Goal: Transaction & Acquisition: Purchase product/service

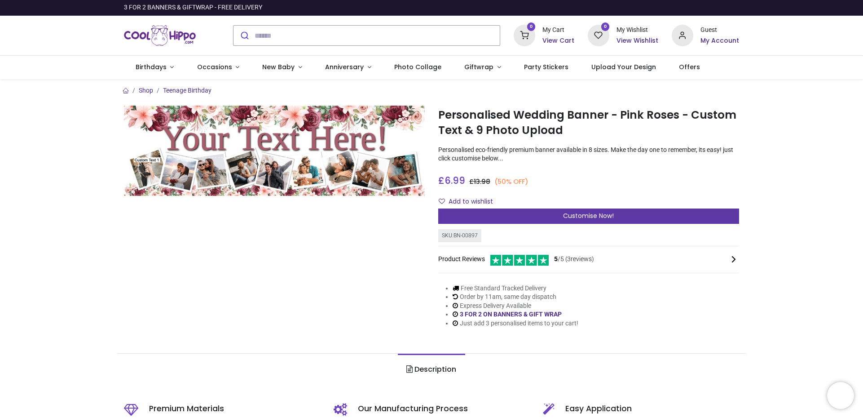
click at [495, 215] on div "Customise Now!" at bounding box center [588, 215] width 301 height 15
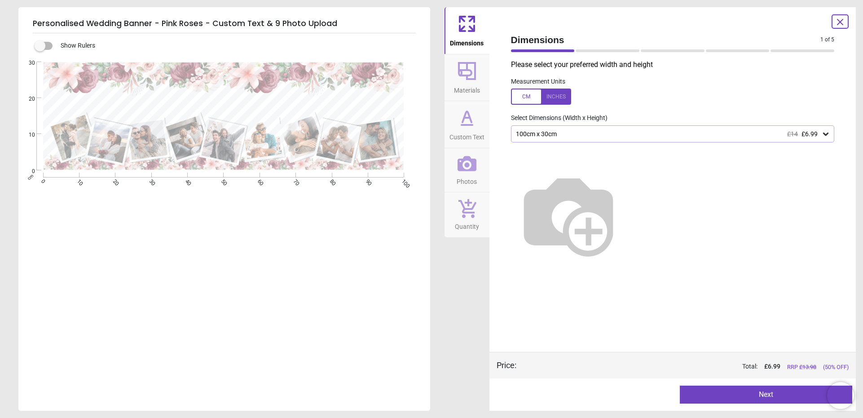
click at [822, 134] on icon at bounding box center [825, 133] width 9 height 9
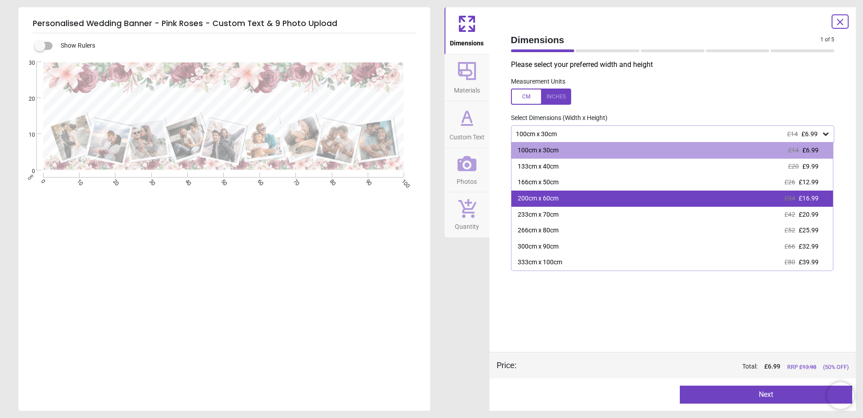
click at [740, 200] on div "200cm x 60cm £34 £16.99" at bounding box center [672, 198] width 322 height 16
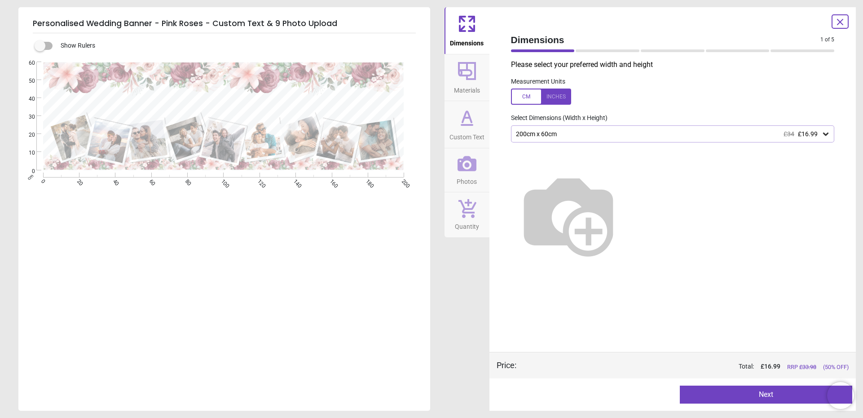
click at [528, 98] on div at bounding box center [541, 96] width 60 height 16
click at [559, 98] on div at bounding box center [541, 96] width 60 height 16
click at [750, 396] on button "Next" at bounding box center [766, 394] width 172 height 18
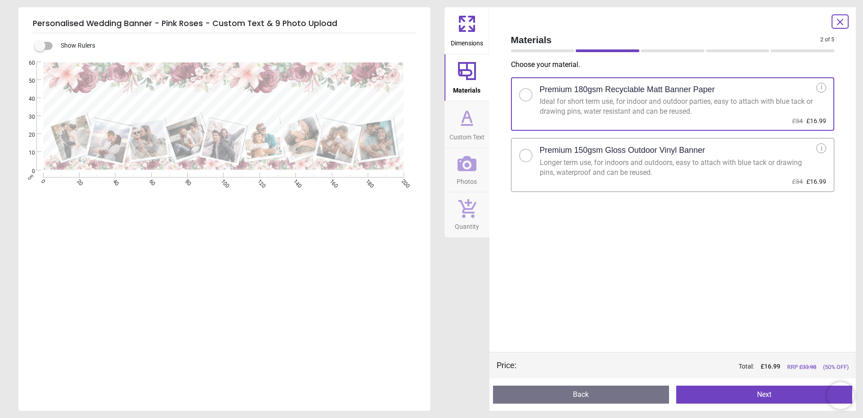
click at [528, 156] on div at bounding box center [525, 155] width 13 height 13
click at [769, 394] on button "Next" at bounding box center [764, 394] width 176 height 18
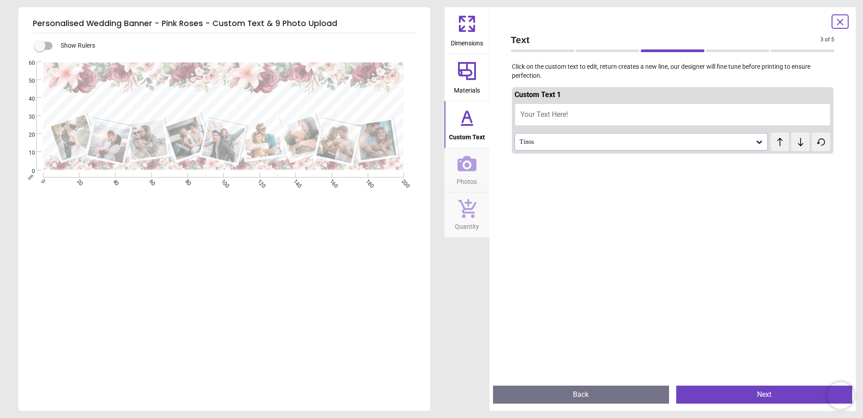
click at [531, 109] on button "Your Text Here!" at bounding box center [673, 114] width 317 height 22
type textarea "**********"
click at [586, 138] on div "Tinos" at bounding box center [637, 142] width 237 height 8
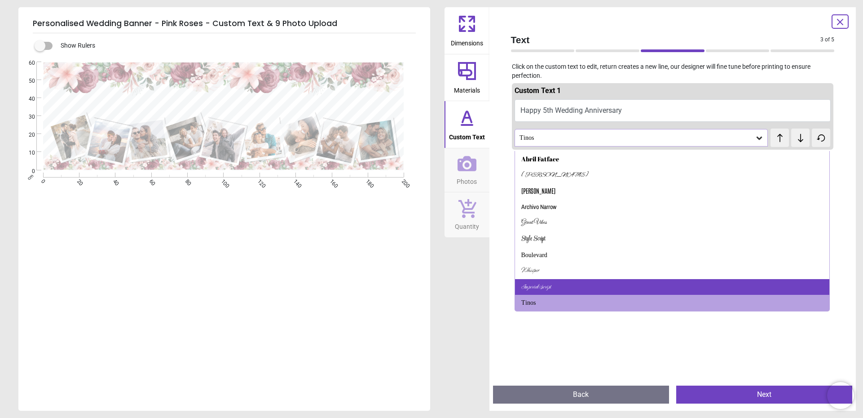
scroll to position [4, 0]
click at [596, 285] on div "Imperial Script" at bounding box center [672, 287] width 315 height 16
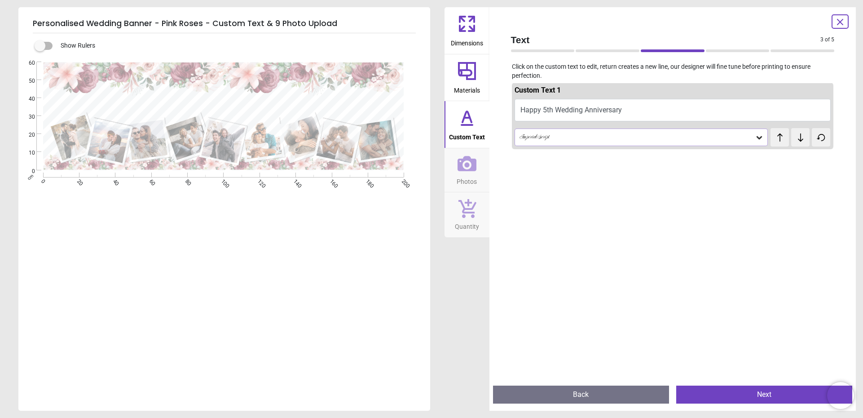
click at [739, 392] on button "Next" at bounding box center [764, 394] width 176 height 18
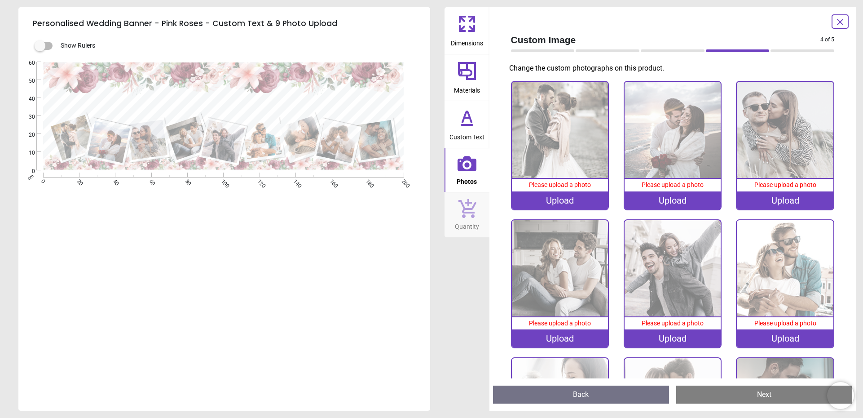
scroll to position [0, 0]
